Goal: Information Seeking & Learning: Check status

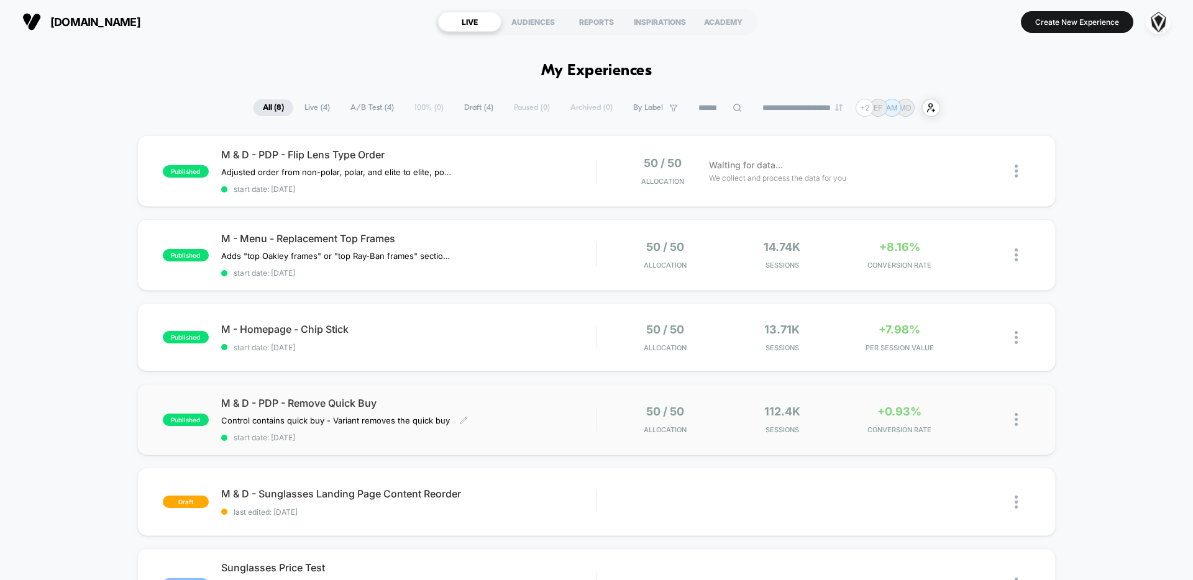
click at [354, 404] on span "M & D - PDP - Remove Quick Buy" at bounding box center [408, 403] width 375 height 12
click at [552, 166] on div "M & D - PDP - Flip Lens Type Order Adjusted order from non-polar, polar, and el…" at bounding box center [408, 170] width 375 height 45
click at [521, 262] on div "M - Menu - Replacement Top Frames Adds "top Oakley frames" or "top Ray-Ban fram…" at bounding box center [408, 254] width 375 height 45
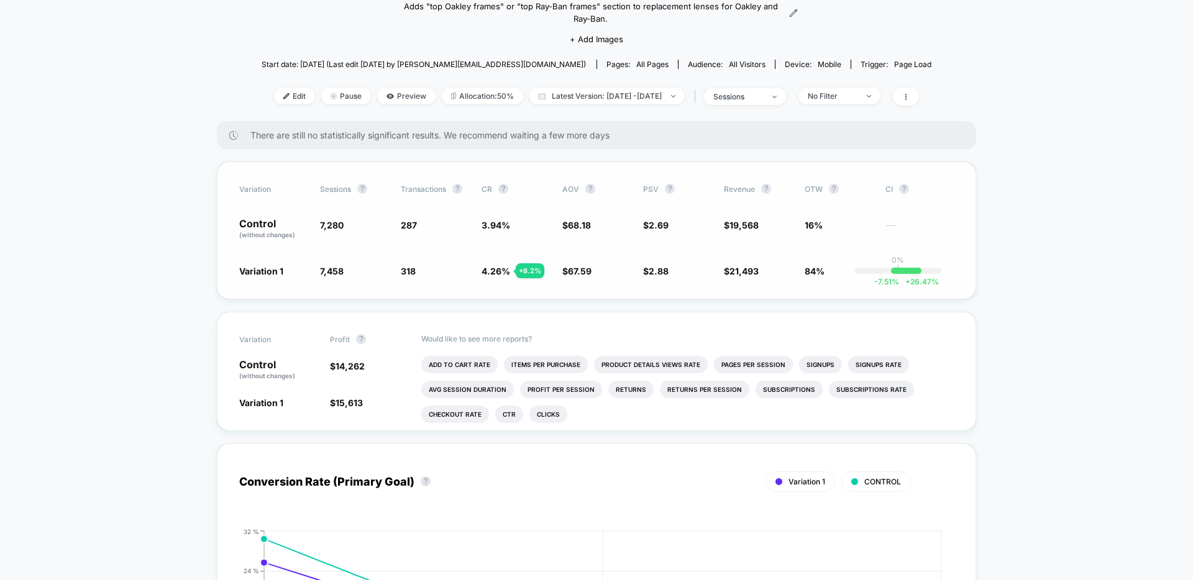
scroll to position [96, 0]
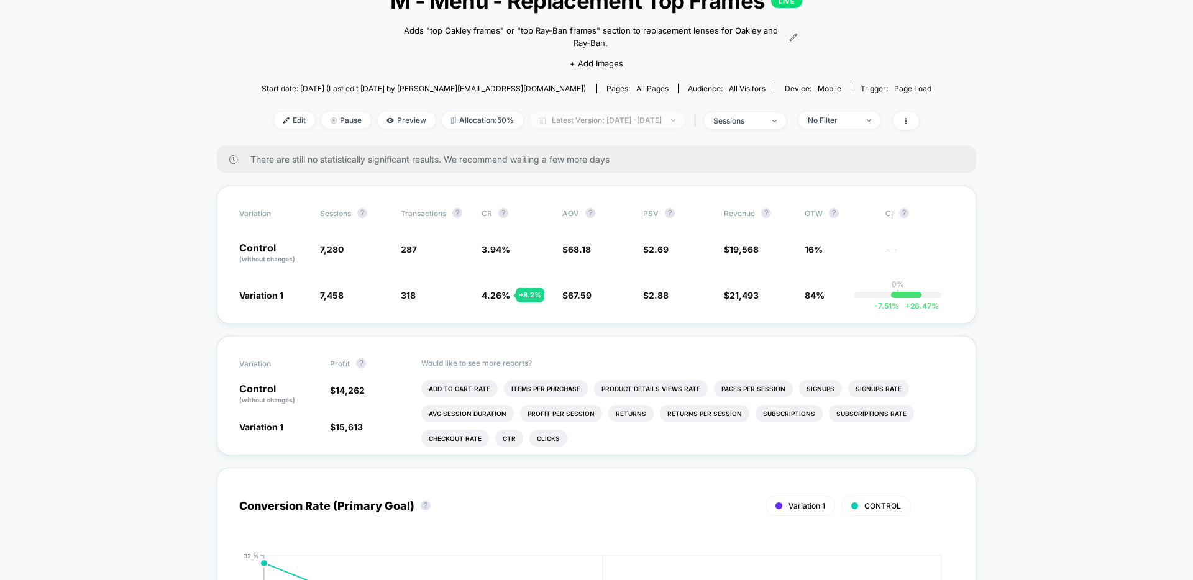
click at [571, 119] on span "Latest Version: [DATE] - [DATE]" at bounding box center [606, 120] width 155 height 17
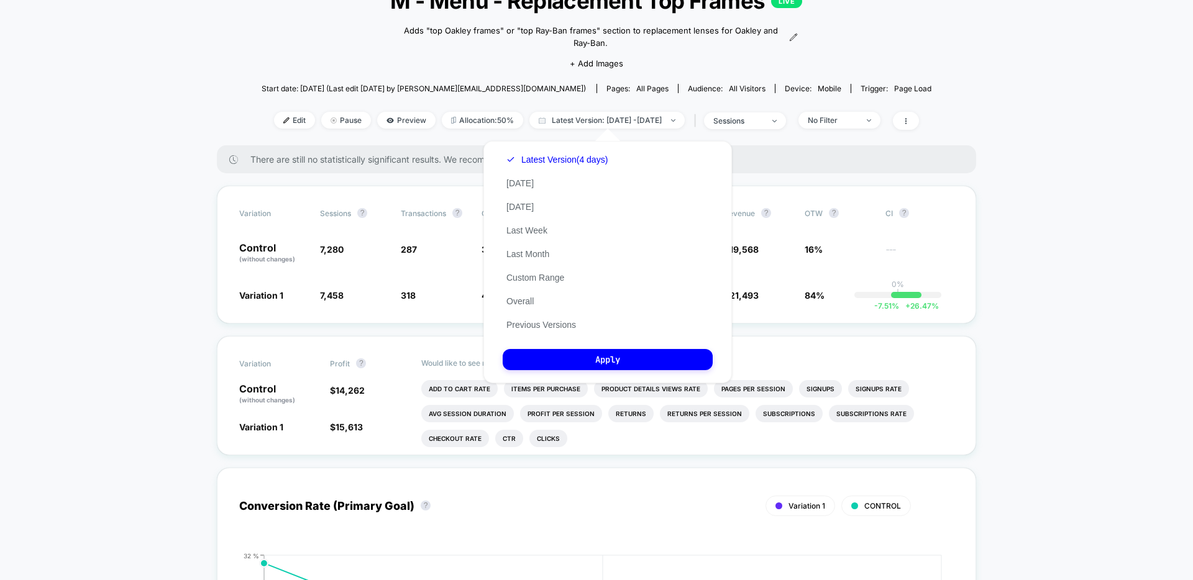
click at [548, 206] on div "Latest Version (4 days) [DATE] [DATE] Last Week Last Month Custom Range Overall…" at bounding box center [556, 242] width 109 height 189
click at [532, 206] on button "[DATE]" at bounding box center [519, 206] width 35 height 11
click at [620, 362] on button "Apply" at bounding box center [607, 359] width 210 height 21
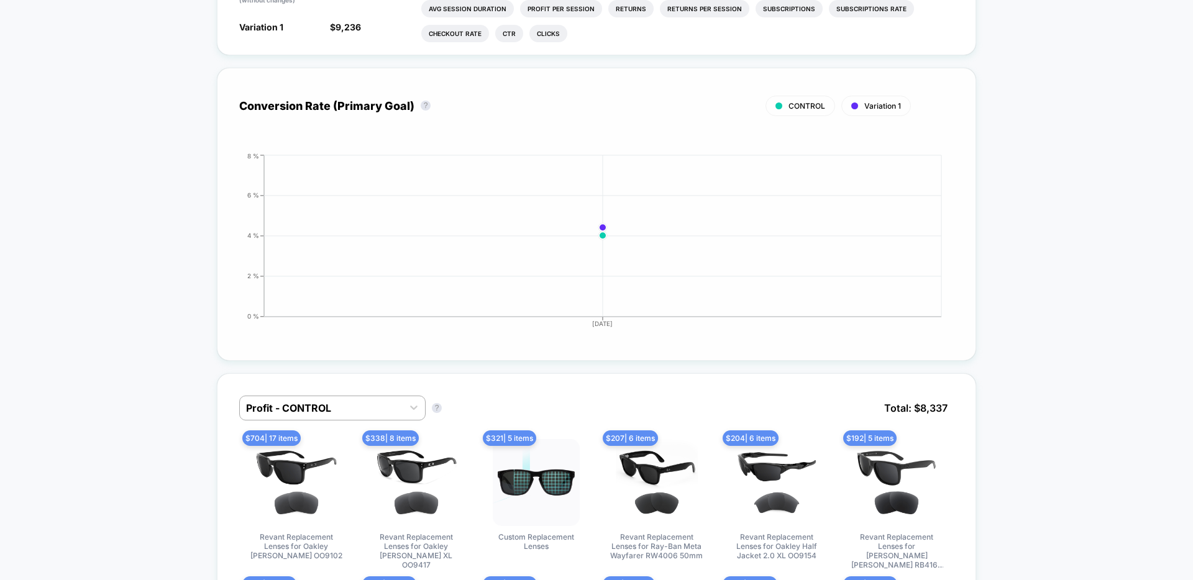
scroll to position [158, 0]
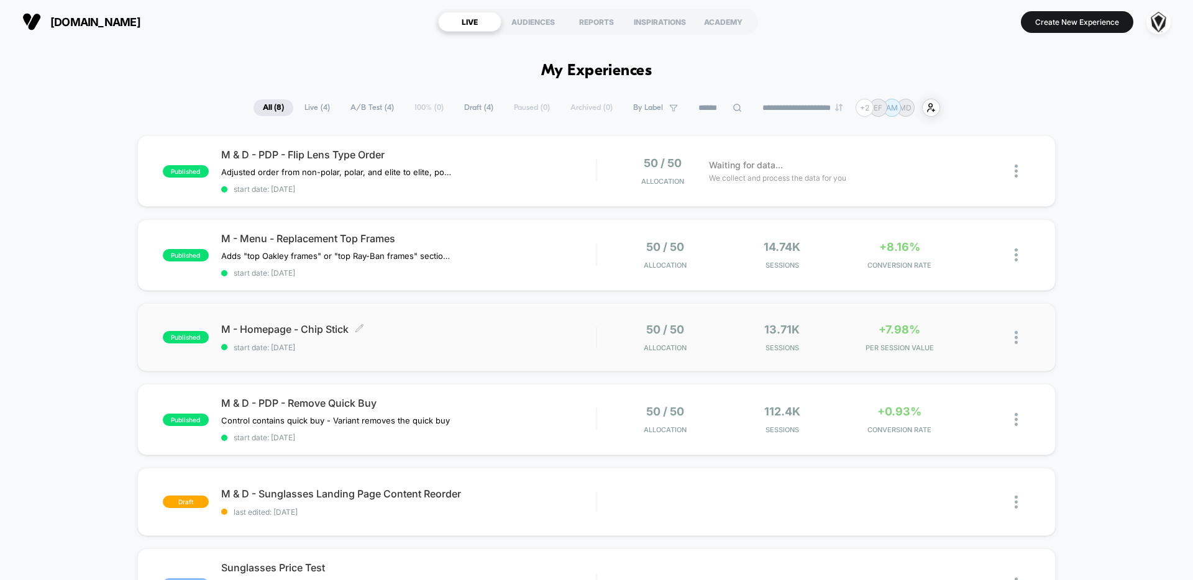
click at [493, 339] on div "M - Homepage - Chip Stick Click to edit experience details Click to edit experi…" at bounding box center [408, 337] width 375 height 29
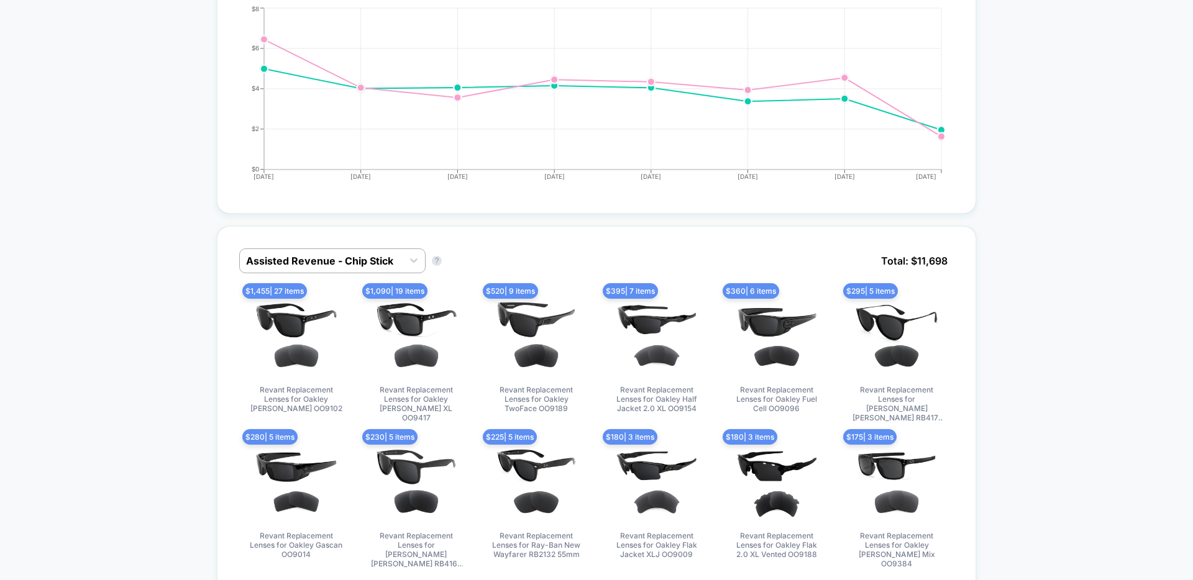
scroll to position [476, 0]
